Goal: Task Accomplishment & Management: Manage account settings

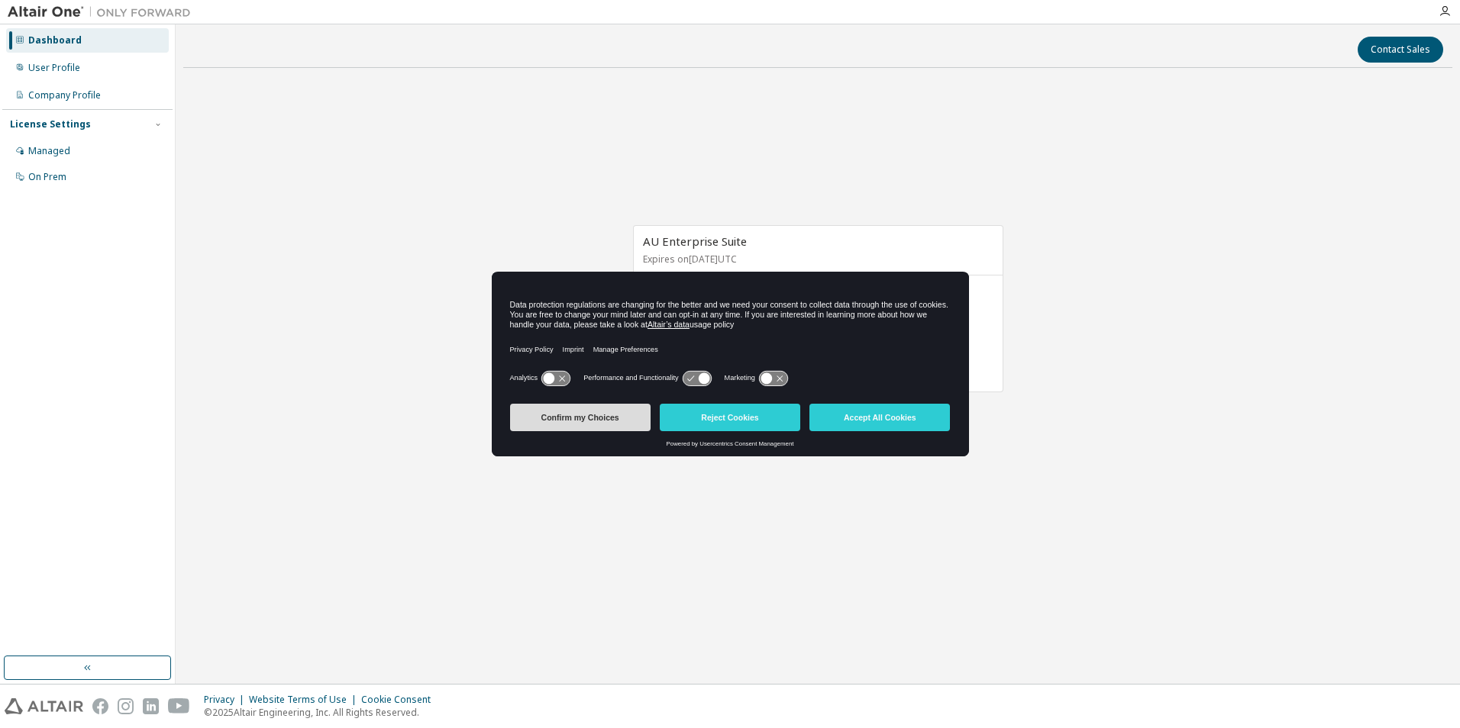
click at [625, 419] on button "Confirm my Choices" at bounding box center [580, 417] width 140 height 27
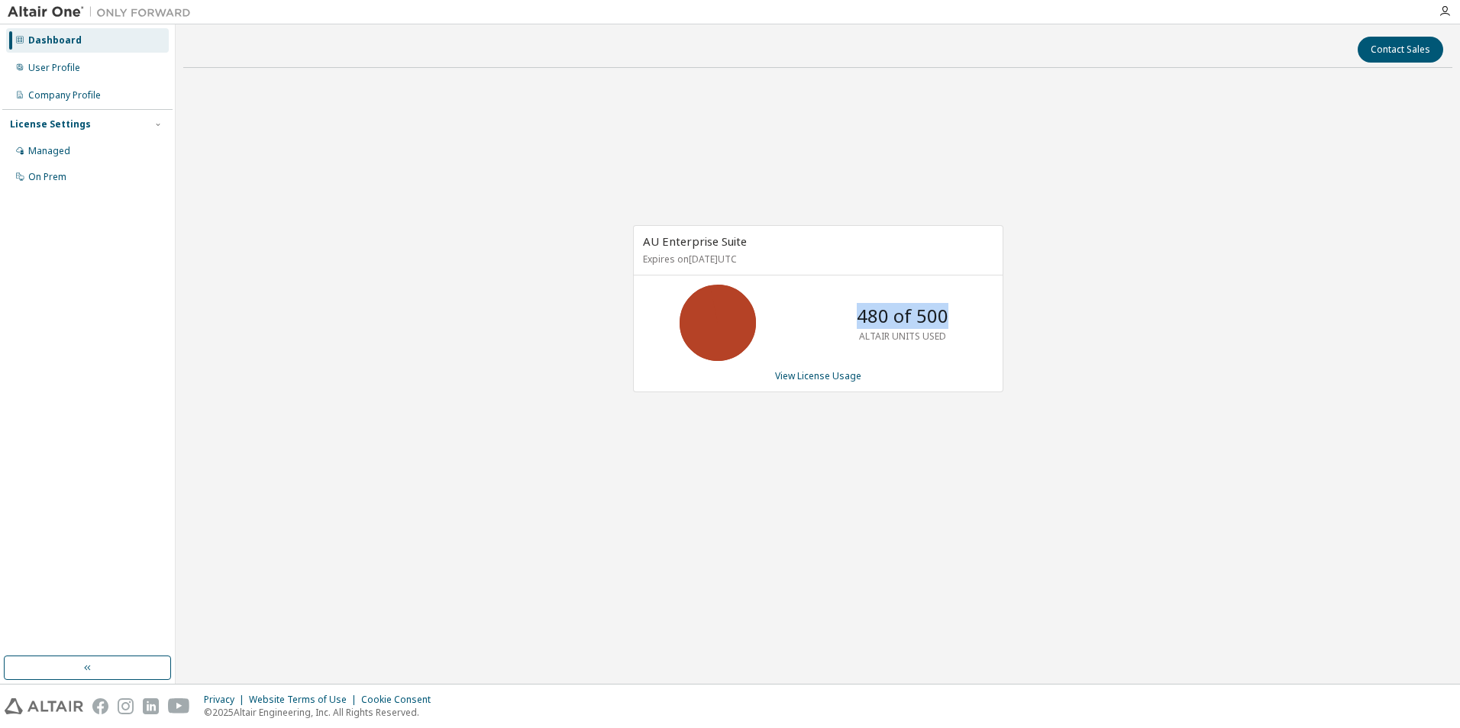
drag, startPoint x: 852, startPoint y: 308, endPoint x: 945, endPoint y: 311, distance: 93.2
click at [945, 311] on div "480 of 500 ALTAIR UNITS USED" at bounding box center [902, 323] width 122 height 76
drag, startPoint x: 945, startPoint y: 311, endPoint x: 938, endPoint y: 354, distance: 44.1
click at [938, 354] on div "480 of 500 ALTAIR UNITS USED" at bounding box center [902, 323] width 122 height 76
click at [824, 376] on link "View License Usage" at bounding box center [818, 376] width 86 height 13
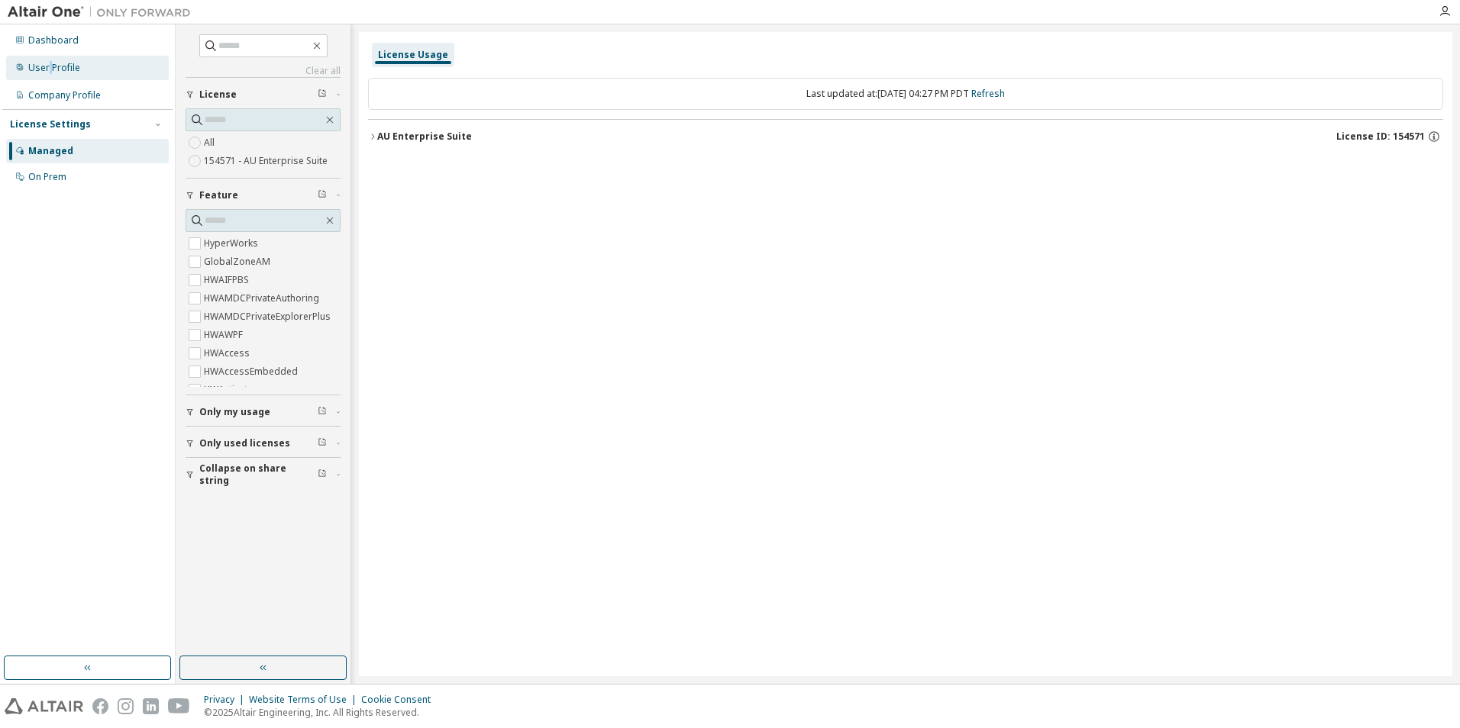
click at [50, 63] on div "User Profile" at bounding box center [54, 68] width 52 height 12
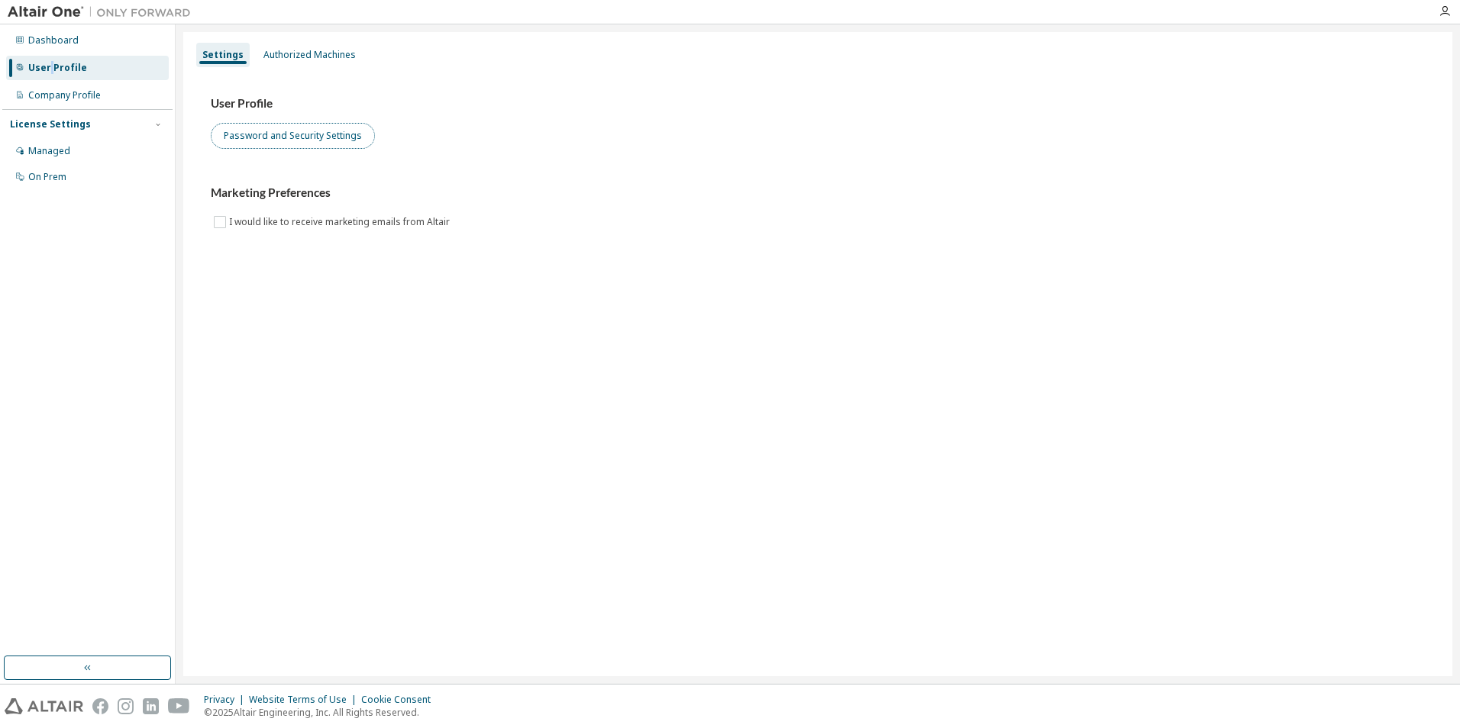
click at [250, 136] on button "Password and Security Settings" at bounding box center [293, 136] width 164 height 26
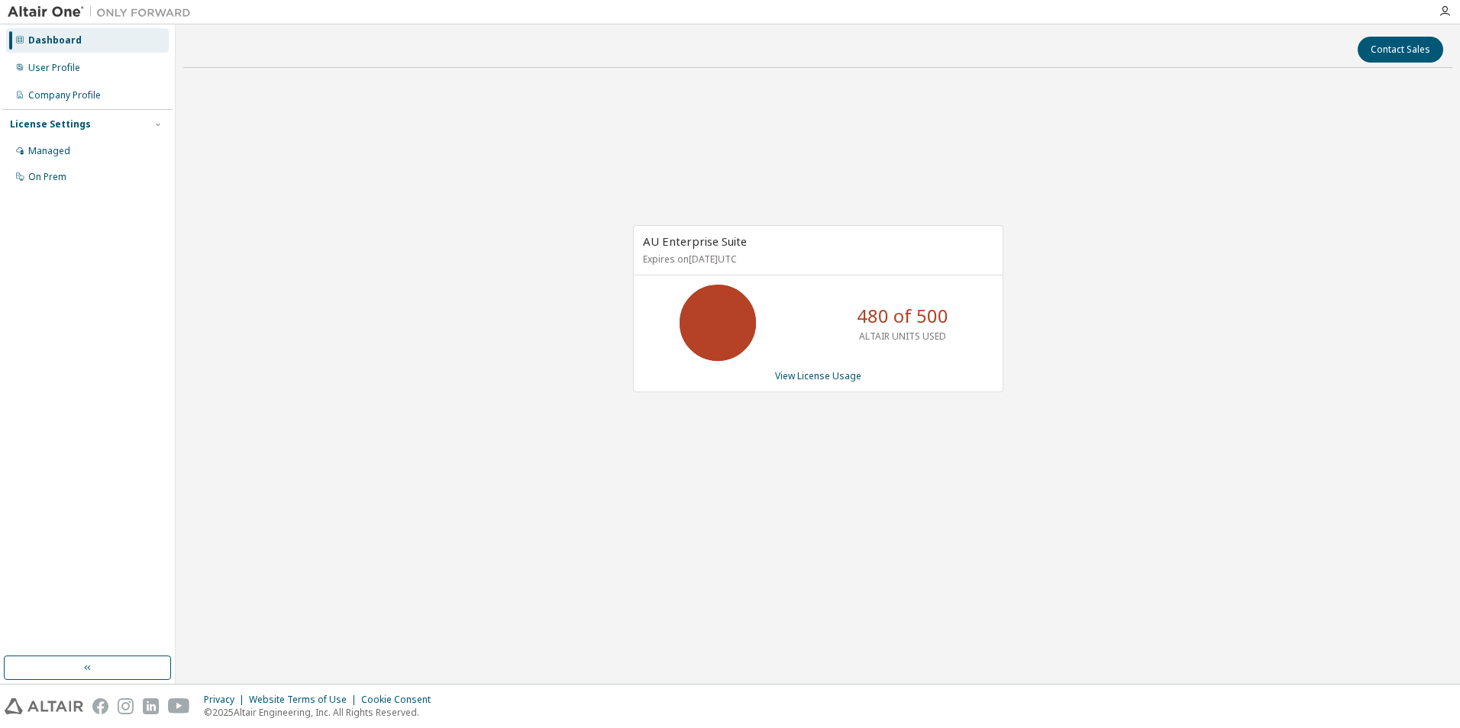
click at [872, 305] on p "480 of 500" at bounding box center [903, 316] width 92 height 26
drag, startPoint x: 872, startPoint y: 305, endPoint x: 795, endPoint y: 376, distance: 104.8
click at [795, 376] on link "View License Usage" at bounding box center [818, 376] width 86 height 13
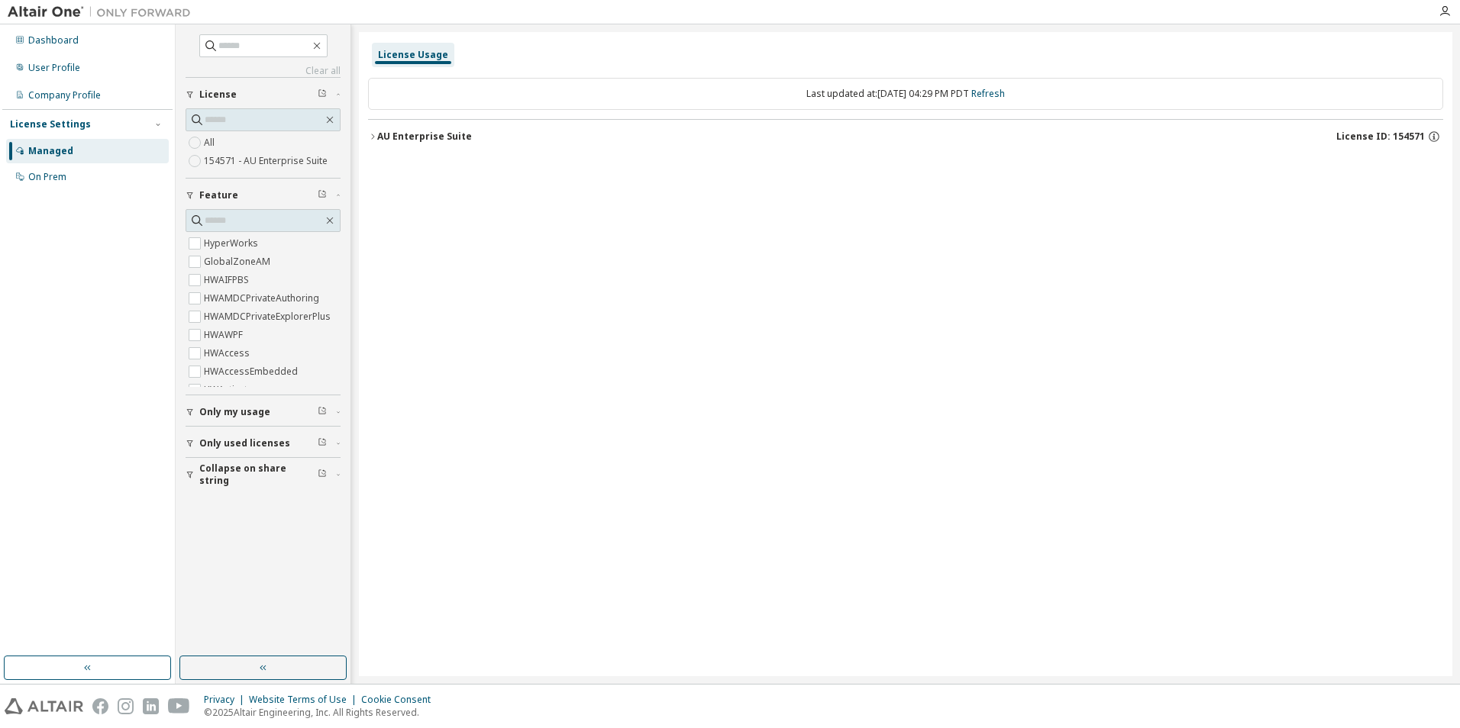
click at [239, 411] on span "Only my usage" at bounding box center [234, 412] width 71 height 12
click at [45, 264] on div "Dashboard User Profile Company Profile License Settings Managed On Prem" at bounding box center [87, 341] width 170 height 628
click at [30, 69] on div "User Profile" at bounding box center [54, 68] width 52 height 12
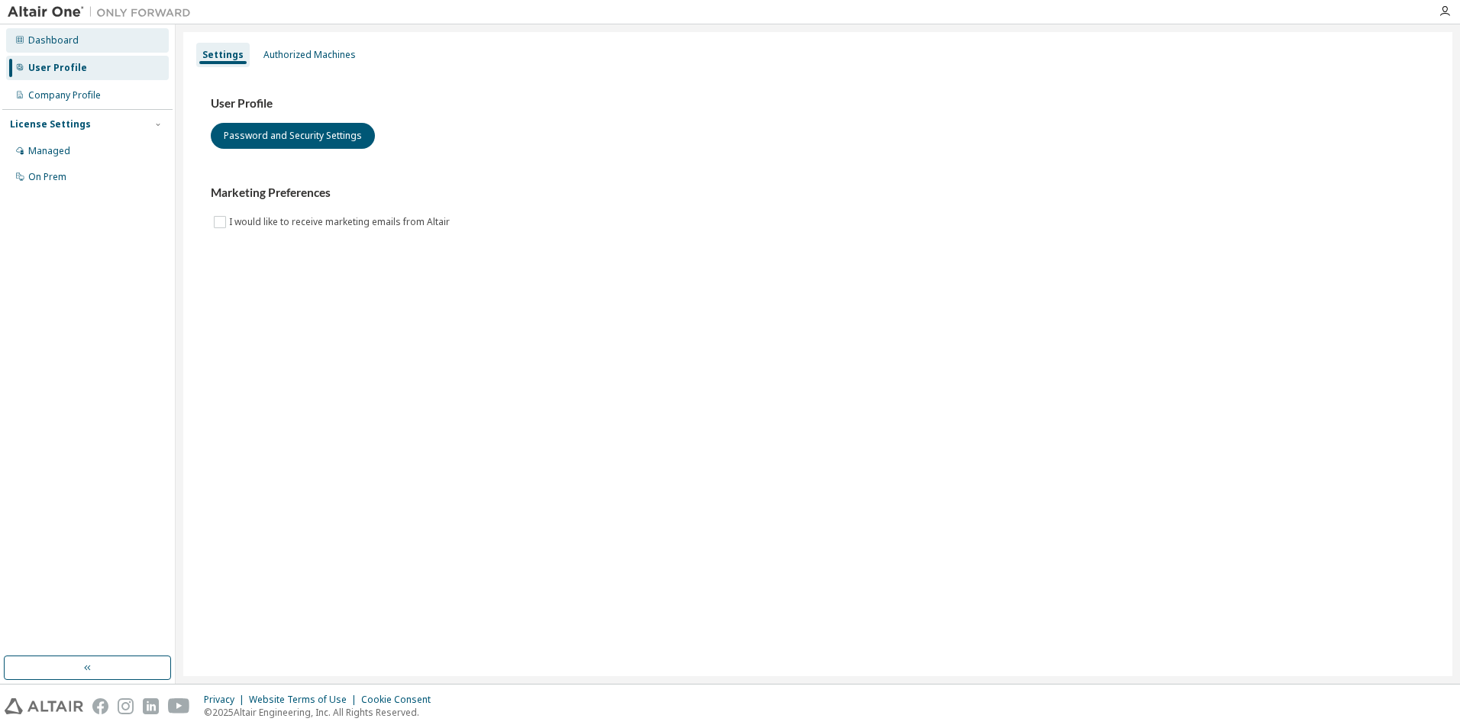
click at [56, 43] on div "Dashboard" at bounding box center [53, 40] width 50 height 12
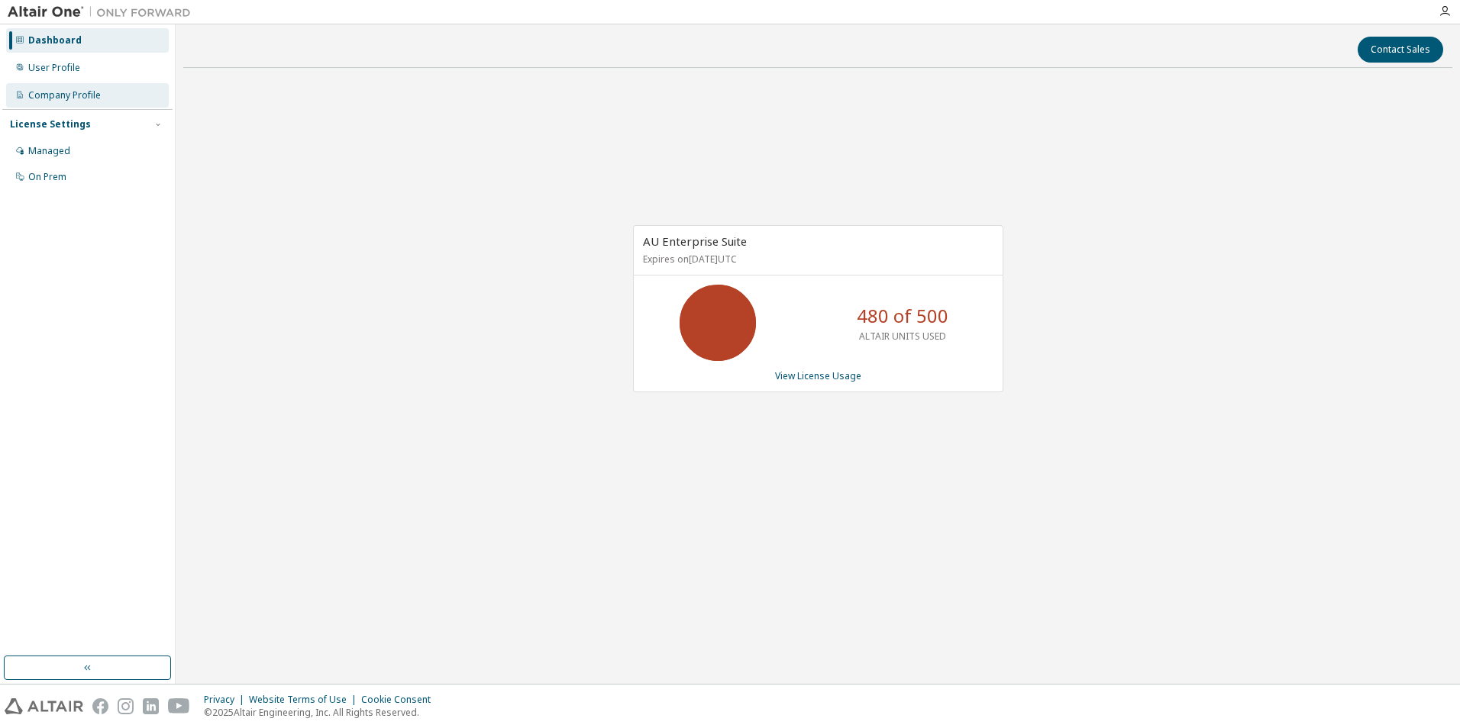
click at [49, 89] on div "Company Profile" at bounding box center [64, 95] width 73 height 12
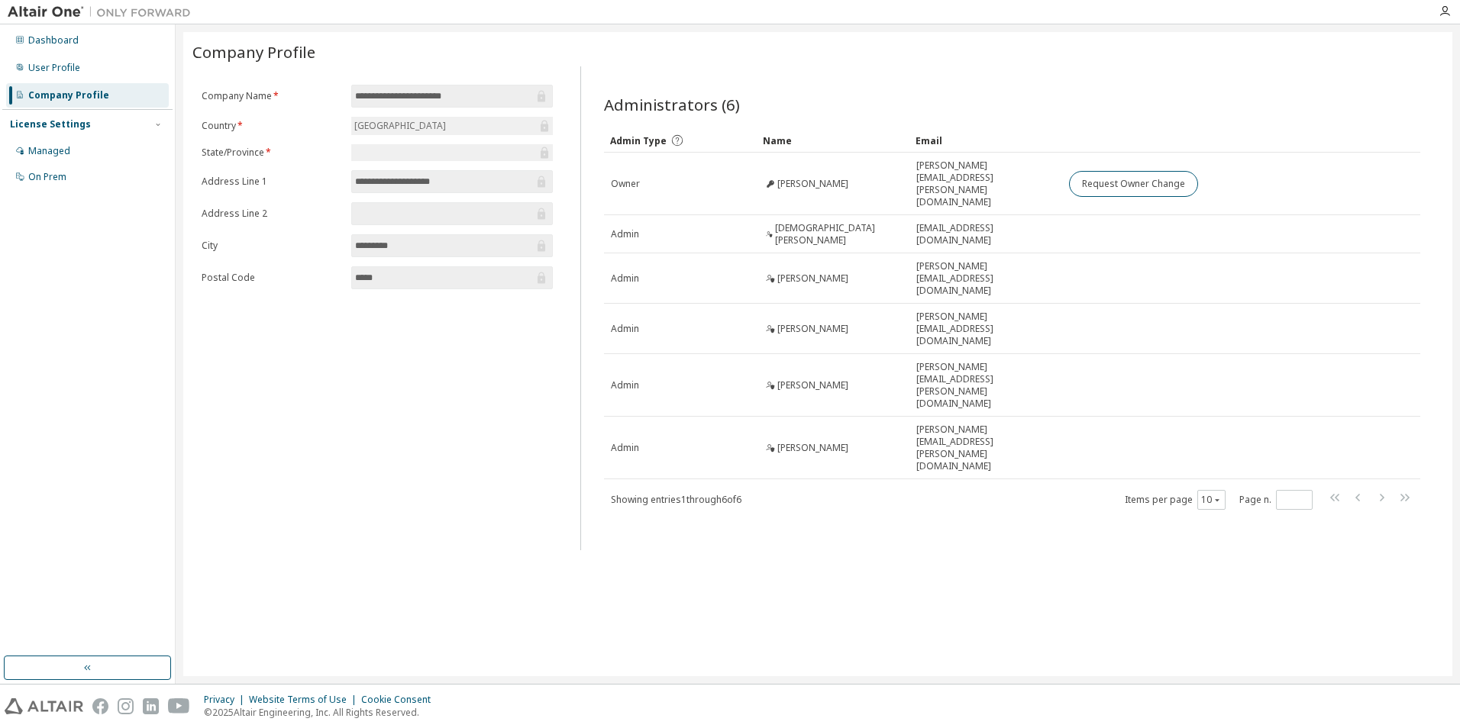
click at [47, 125] on div "License Settings" at bounding box center [50, 124] width 81 height 12
click at [44, 149] on div "Dashboard User Profile Company Profile License Settings Managed On Prem" at bounding box center [87, 341] width 170 height 628
click at [69, 87] on div "Company Profile" at bounding box center [87, 95] width 163 height 24
click at [71, 127] on div "License Settings" at bounding box center [50, 124] width 81 height 12
click at [55, 158] on div "Managed" at bounding box center [87, 151] width 163 height 24
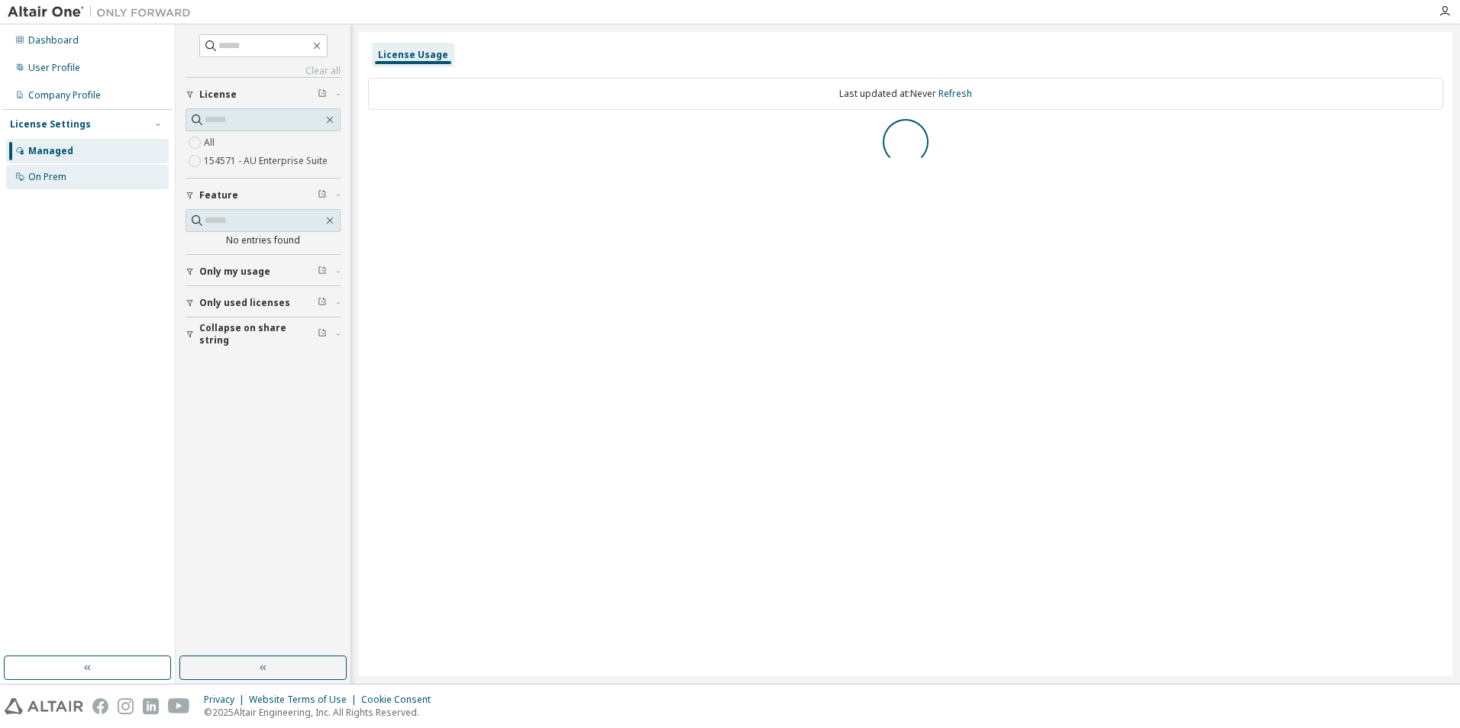
click at [47, 176] on div "On Prem" at bounding box center [47, 177] width 38 height 12
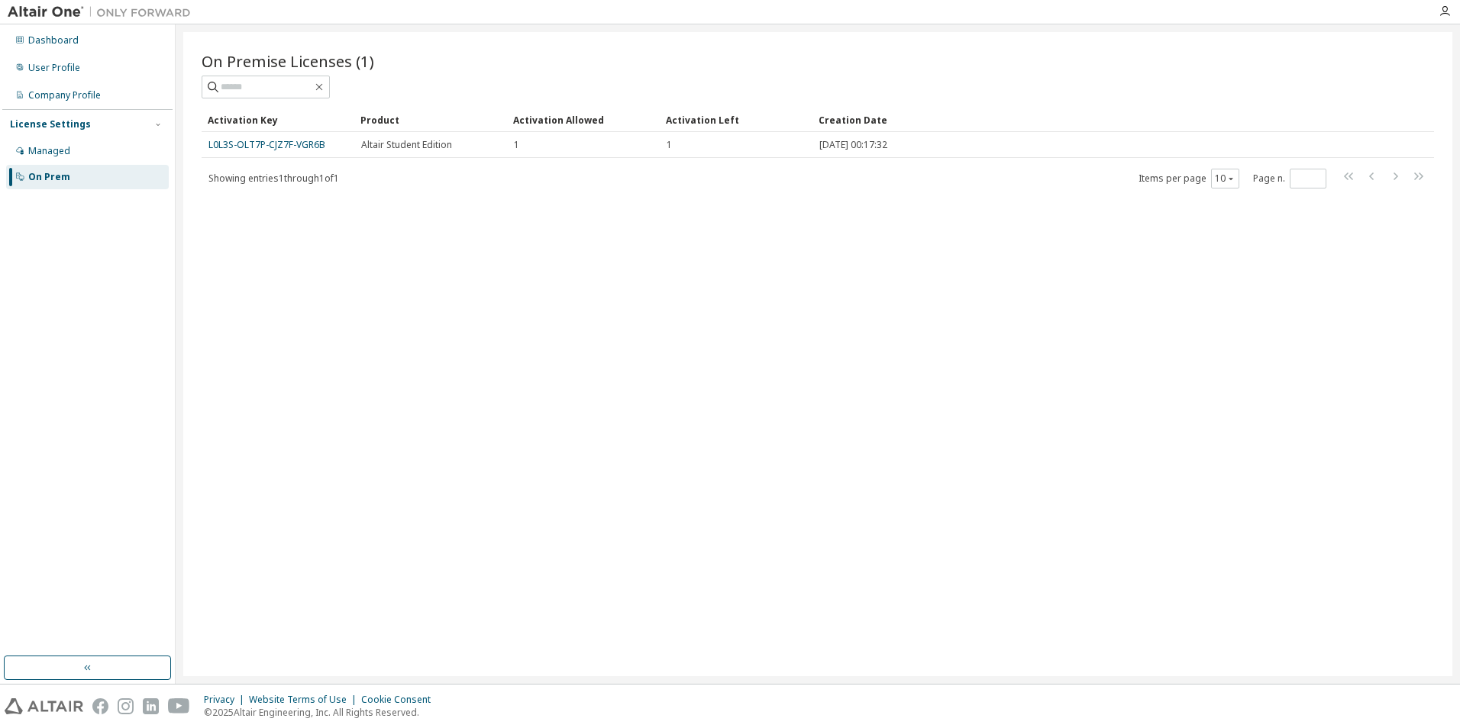
click at [367, 299] on div "On Premise Licenses (1) Clear Load Save Save As Field Operator Value Select fil…" at bounding box center [817, 354] width 1269 height 644
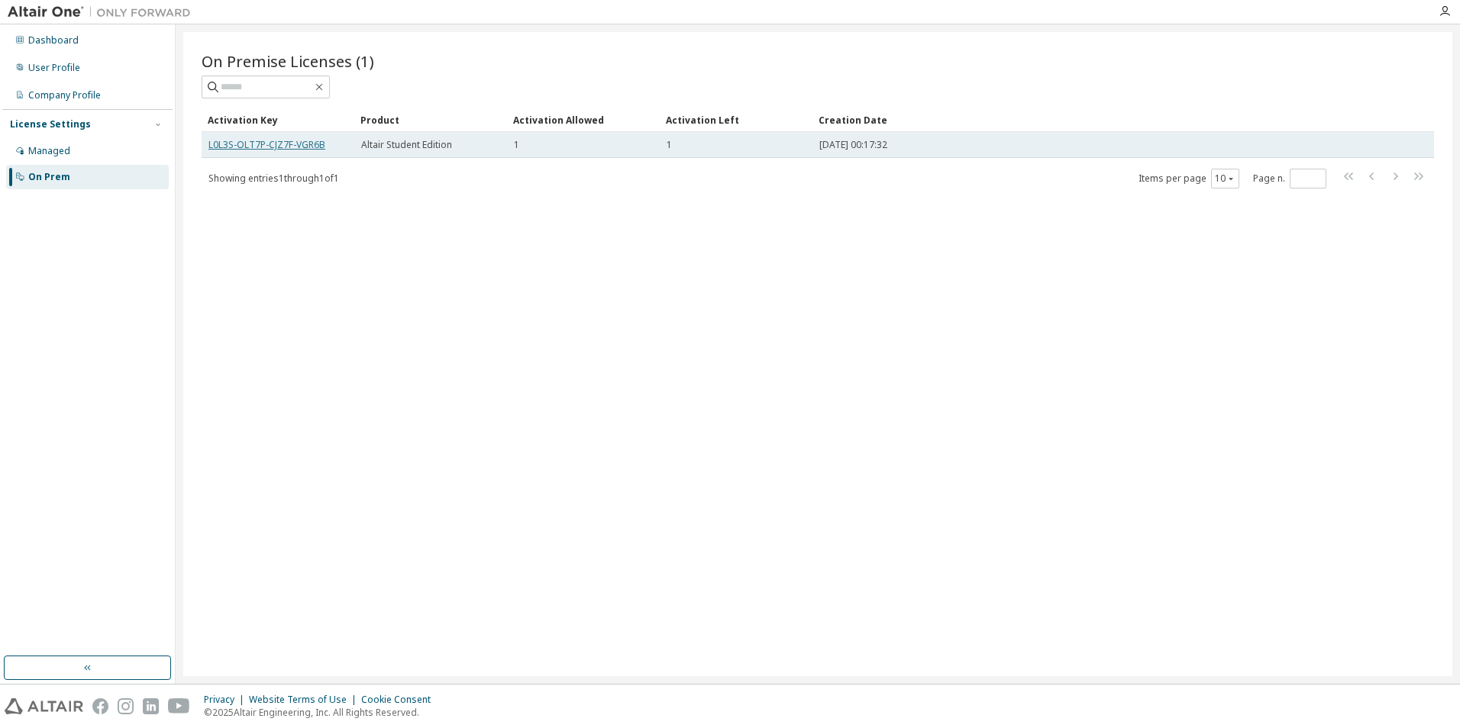
click at [246, 148] on link "L0L3S-OLT7P-CJZ7F-VGR6B" at bounding box center [266, 144] width 117 height 13
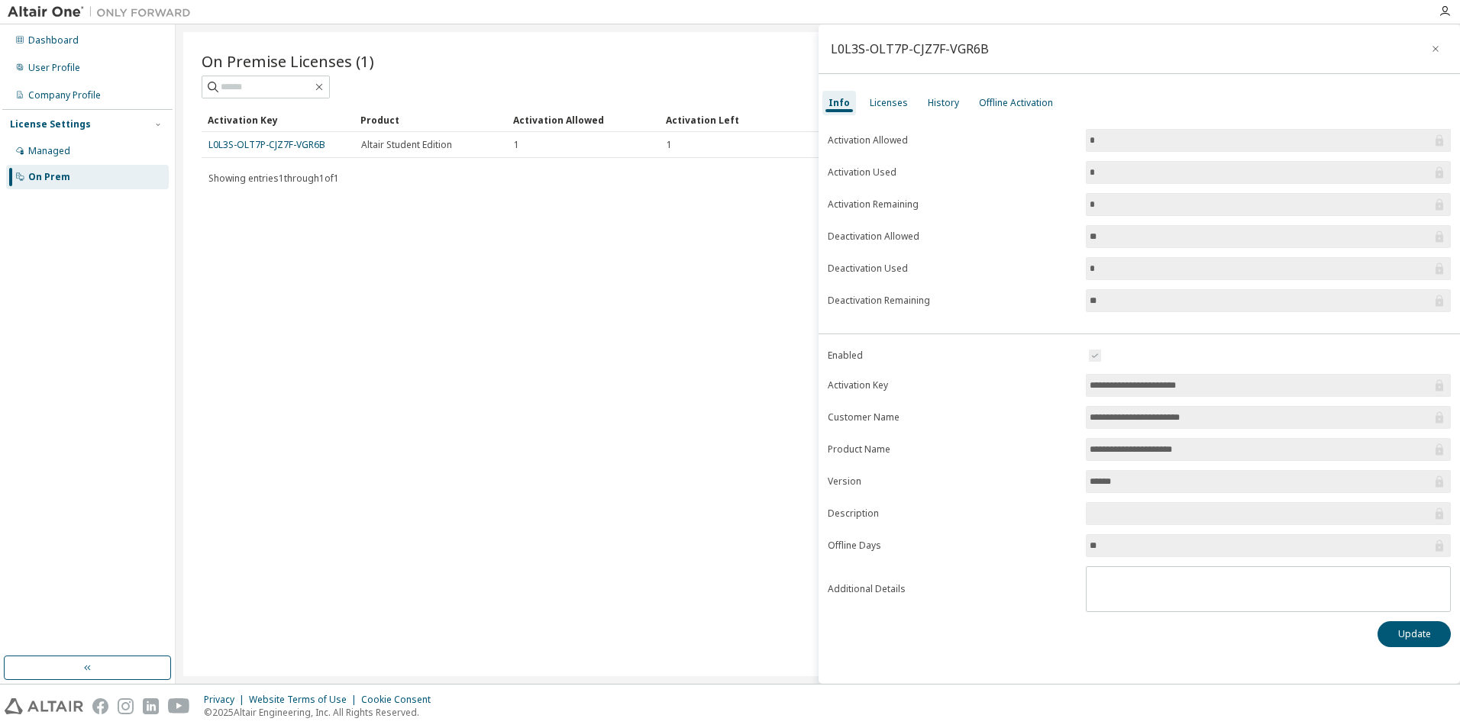
click at [1130, 210] on input "*" at bounding box center [1260, 204] width 342 height 15
click at [1183, 592] on textarea at bounding box center [1267, 587] width 363 height 40
click at [39, 47] on div "Dashboard" at bounding box center [87, 40] width 163 height 24
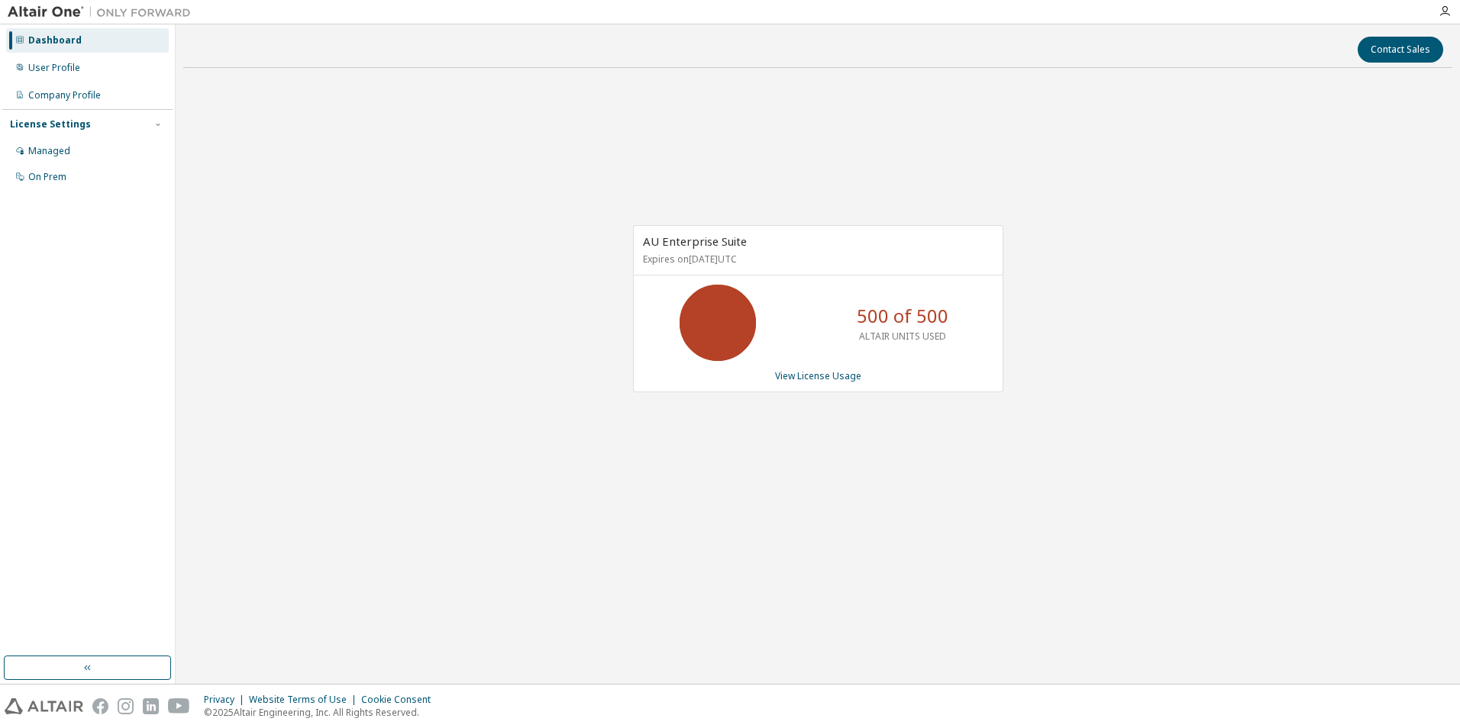
click at [902, 311] on p "500 of 500" at bounding box center [903, 316] width 92 height 26
drag, startPoint x: 902, startPoint y: 311, endPoint x: 866, endPoint y: 383, distance: 80.9
click at [866, 383] on div "AU Enterprise Suite Expires on October 13, 2025 UTC 500 of 500 ALTAIR UNITS USE…" at bounding box center [818, 308] width 370 height 167
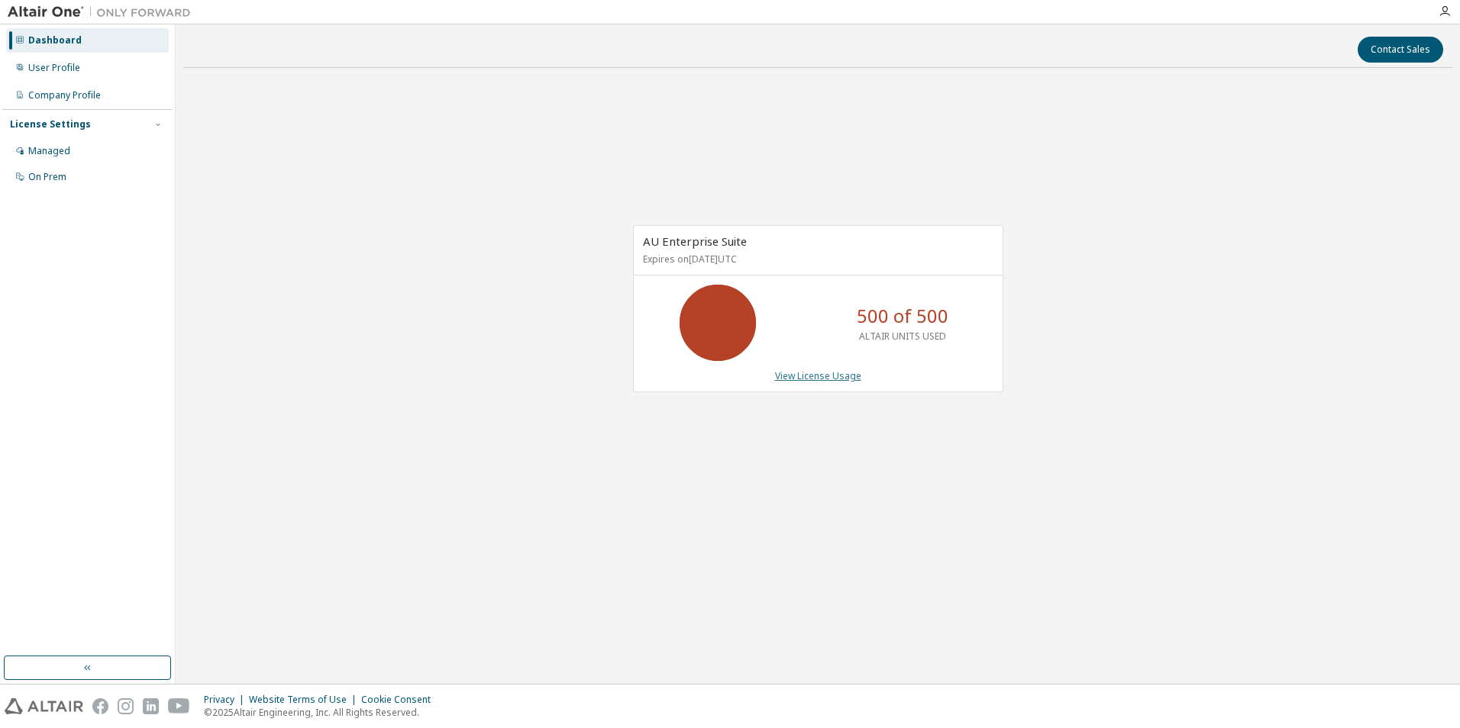
click at [837, 376] on link "View License Usage" at bounding box center [818, 376] width 86 height 13
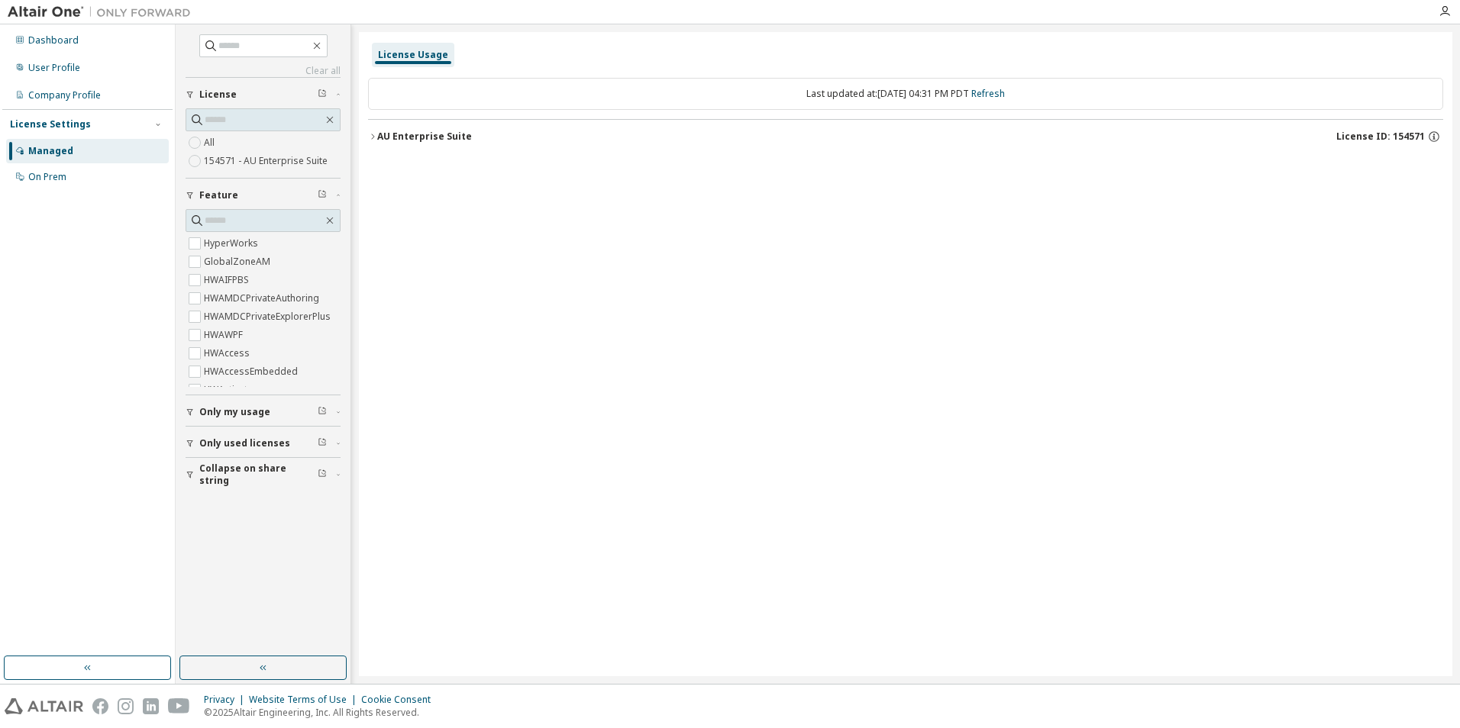
click at [421, 141] on div "AU Enterprise Suite" at bounding box center [424, 137] width 95 height 12
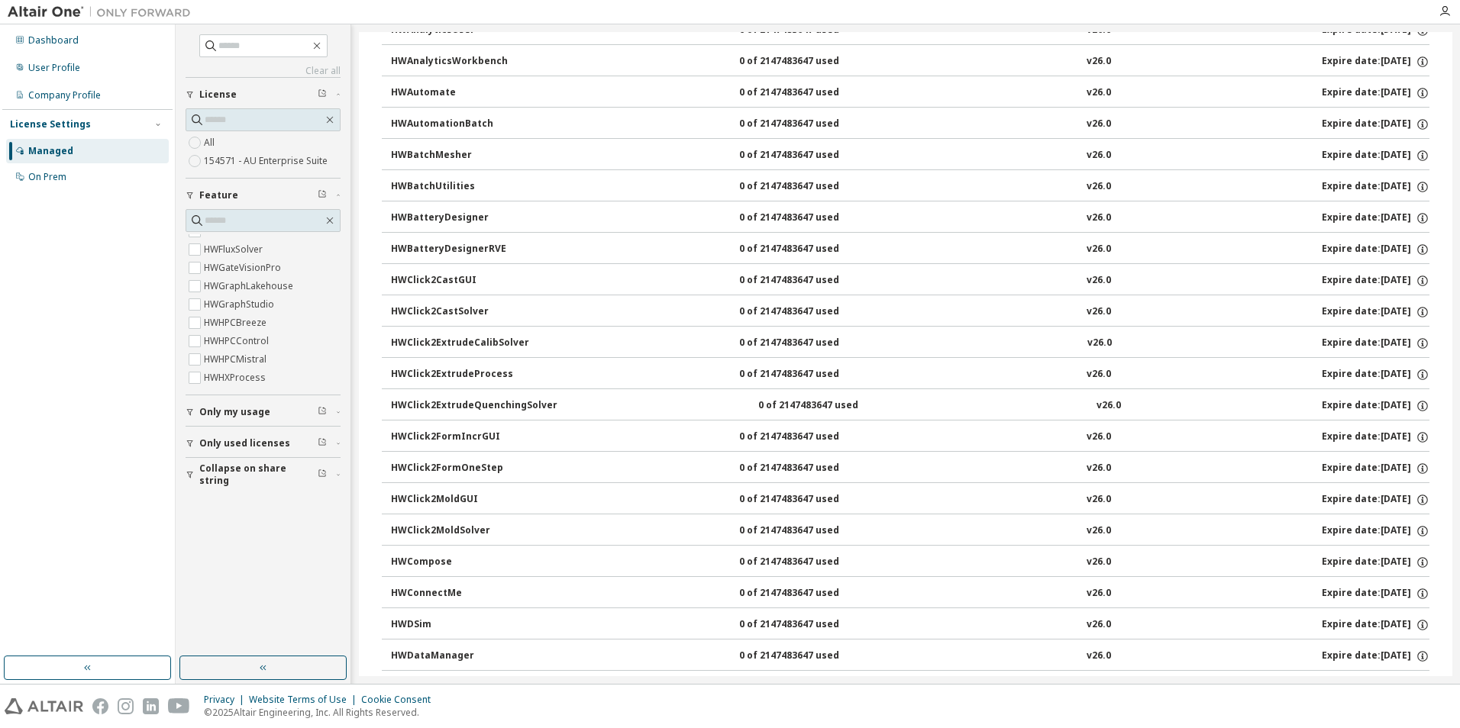
scroll to position [1756, 0]
click at [61, 478] on div "Dashboard User Profile Company Profile License Settings Managed On Prem" at bounding box center [87, 341] width 170 height 628
